Goal: Task Accomplishment & Management: Manage account settings

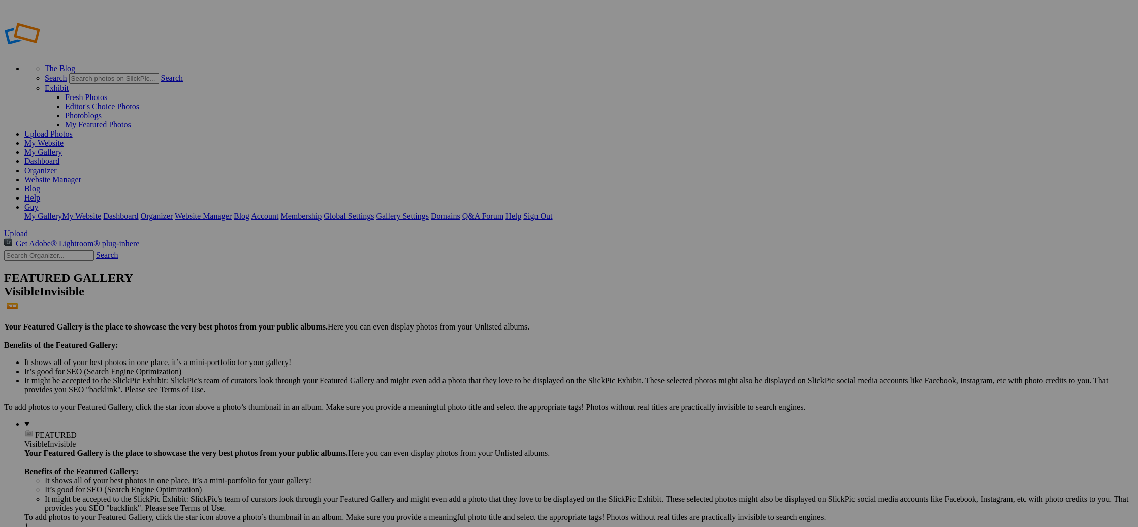
type input "Nature and travel website"
click at [478, 314] on span "Create" at bounding box center [467, 318] width 21 height 9
drag, startPoint x: 289, startPoint y: 56, endPoint x: 120, endPoint y: 51, distance: 168.2
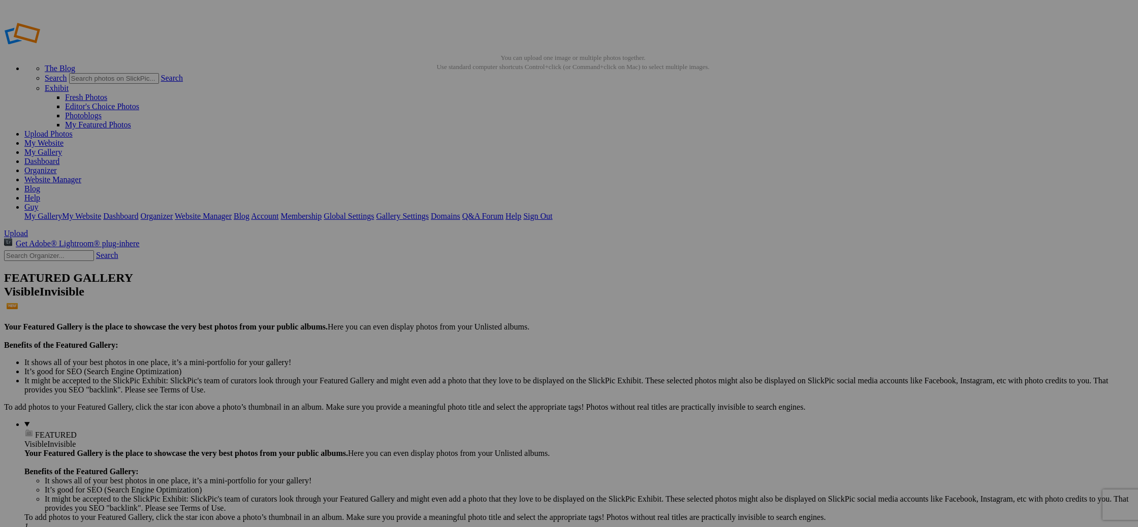
type input "LANDSCAPE"
drag, startPoint x: 382, startPoint y: 285, endPoint x: 250, endPoint y: 131, distance: 202.8
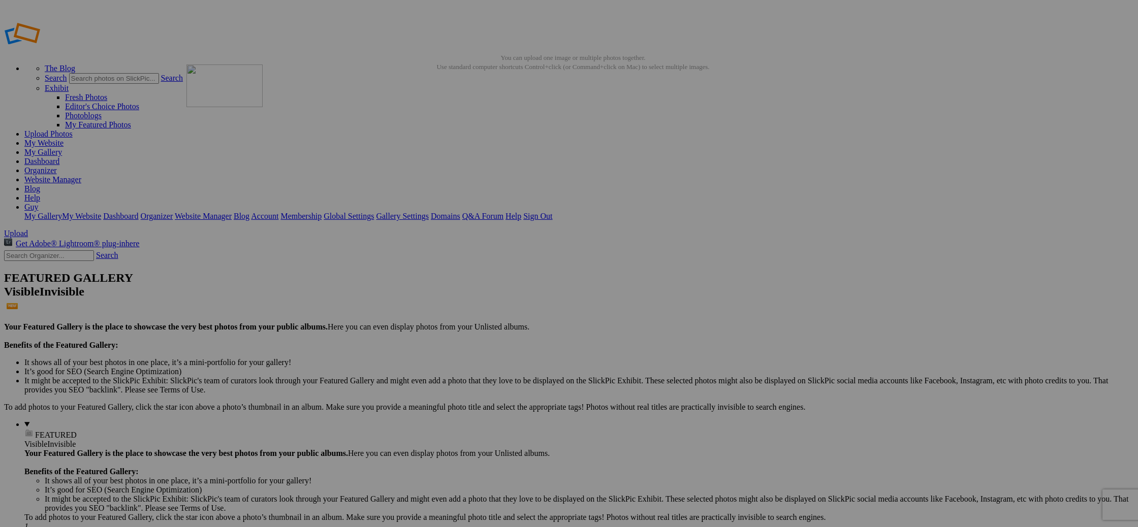
drag, startPoint x: 566, startPoint y: 283, endPoint x: 333, endPoint y: 138, distance: 274.7
click at [639, 147] on img at bounding box center [645, 151] width 76 height 51
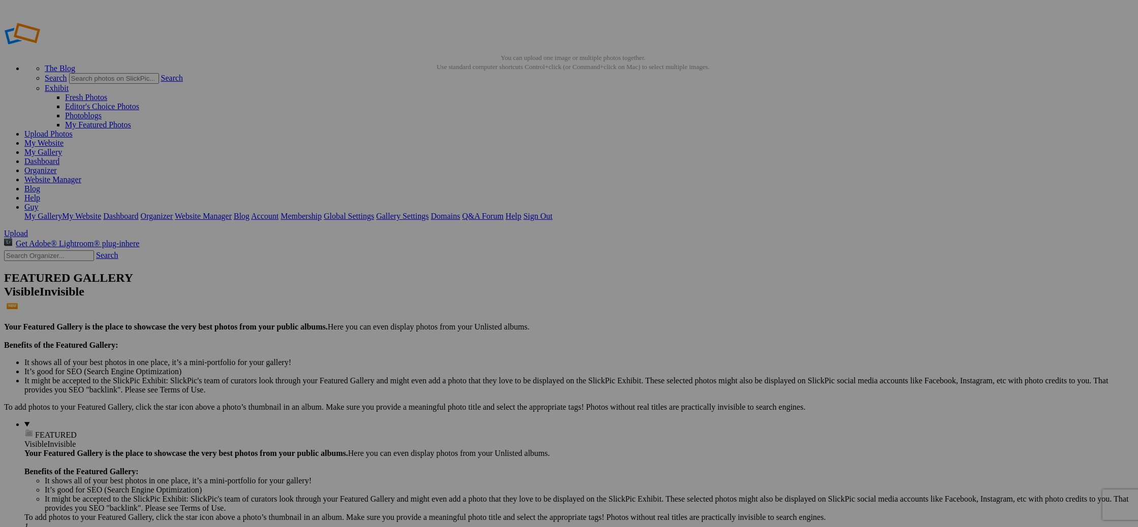
click at [63, 139] on link "My Website" at bounding box center [43, 143] width 39 height 9
click at [57, 166] on link "Organizer" at bounding box center [40, 170] width 33 height 9
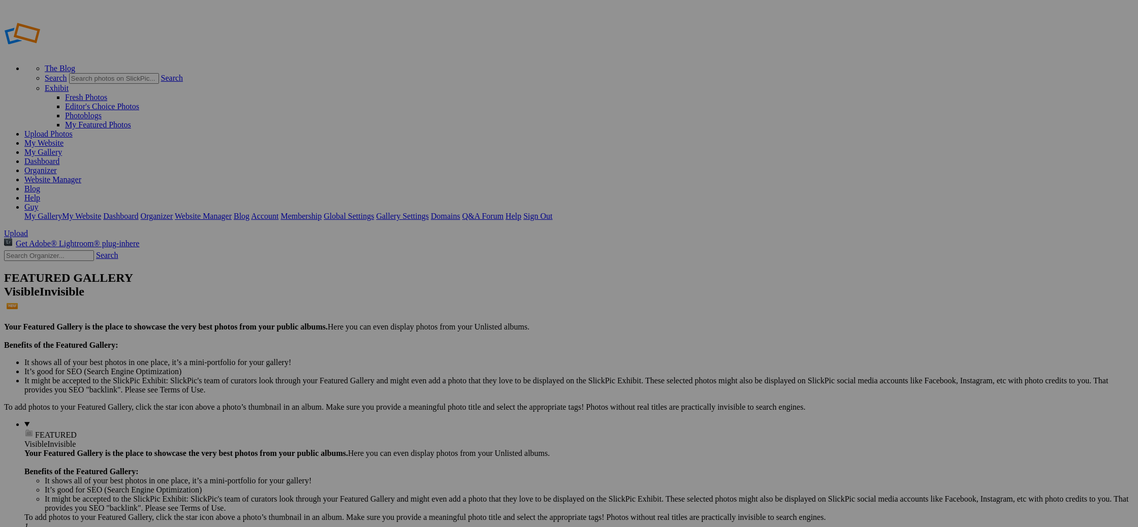
type input "NATURE & TRAVEL"
click at [478, 314] on span "Create" at bounding box center [467, 318] width 21 height 9
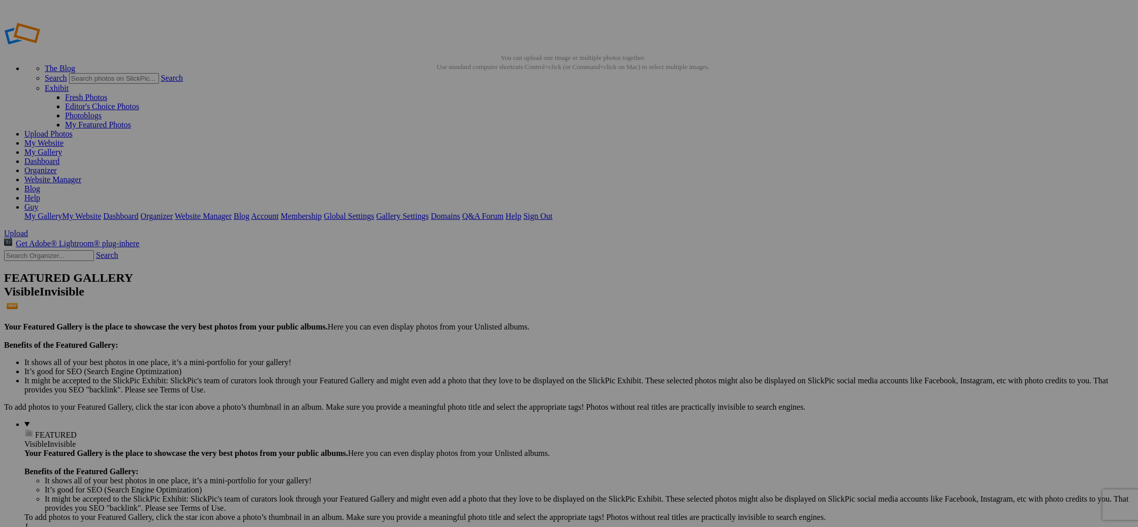
click at [501, 330] on span "Yes" at bounding box center [496, 330] width 12 height 9
drag, startPoint x: 379, startPoint y: 153, endPoint x: 241, endPoint y: 152, distance: 138.2
click at [63, 139] on link "My Website" at bounding box center [43, 143] width 39 height 9
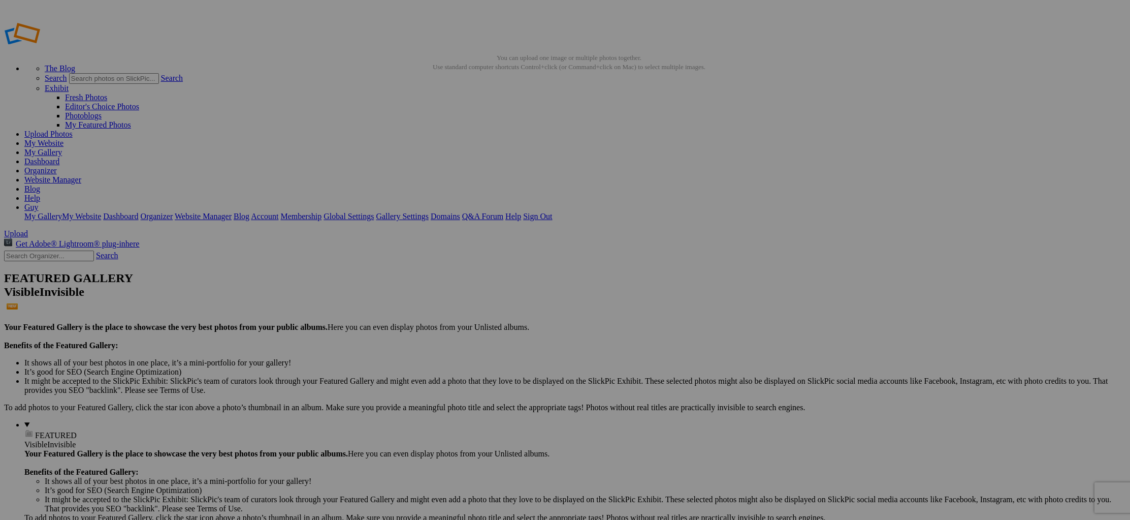
drag, startPoint x: 1018, startPoint y: 11, endPoint x: 996, endPoint y: 15, distance: 22.7
click at [81, 175] on link "Website Manager" at bounding box center [52, 179] width 57 height 9
